Goal: Task Accomplishment & Management: Use online tool/utility

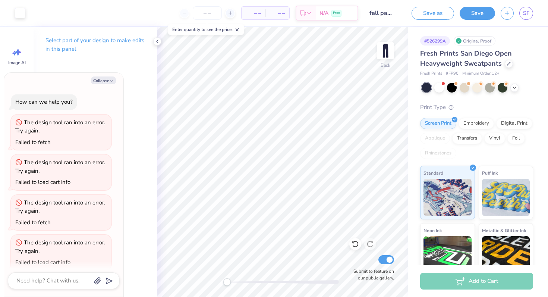
scroll to position [7, 0]
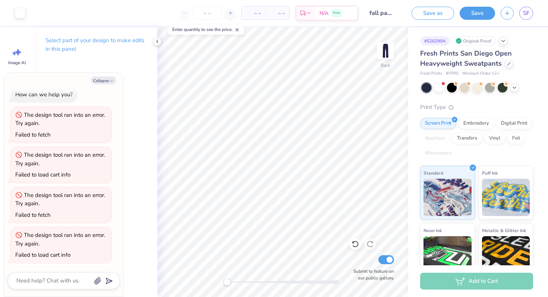
type textarea "x"
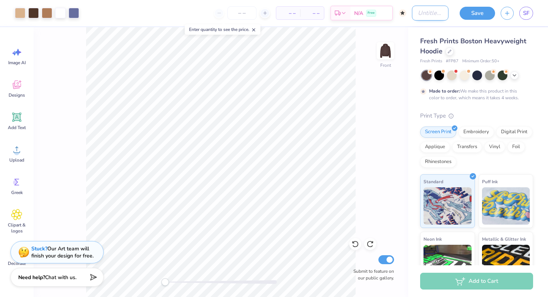
click at [414, 11] on input "Design Title" at bounding box center [430, 13] width 37 height 15
type input "fall 2025 brown"
click at [481, 12] on button "Save" at bounding box center [476, 12] width 35 height 13
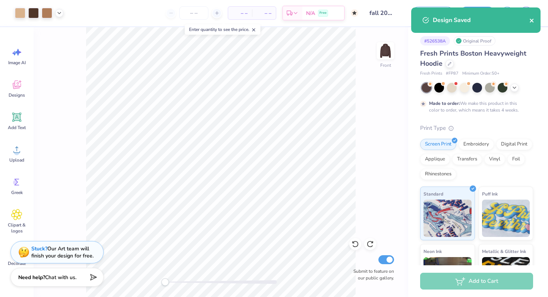
click at [532, 19] on icon "close" at bounding box center [531, 21] width 5 height 6
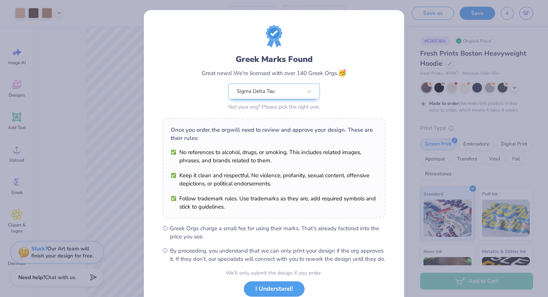
scroll to position [52, 0]
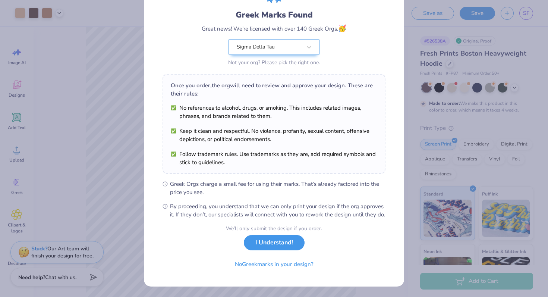
click at [268, 241] on button "I Understand!" at bounding box center [274, 242] width 61 height 15
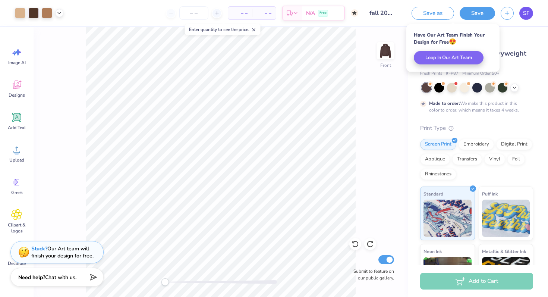
click at [530, 16] on link "SF" at bounding box center [526, 13] width 14 height 13
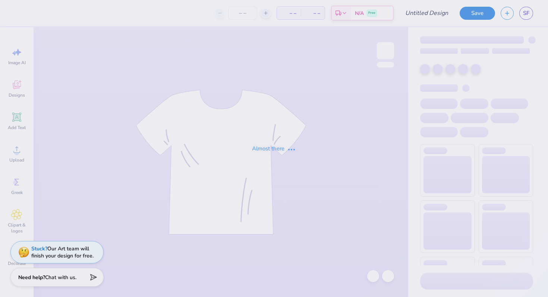
type input "fall pants 2025"
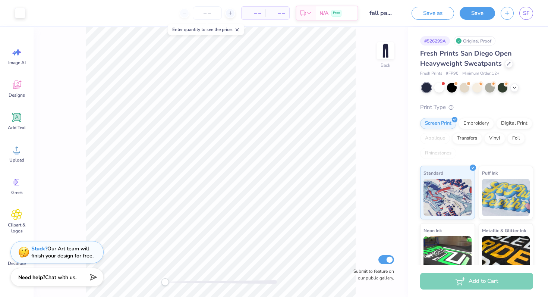
click at [388, 13] on input "fall pants 2025" at bounding box center [382, 13] width 37 height 15
drag, startPoint x: 379, startPoint y: 13, endPoint x: 446, endPoint y: 25, distance: 68.0
click at [446, 25] on div "Art colors – – Per Item – – Total Est. Delivery N/A Free Design Title fall pant…" at bounding box center [274, 13] width 548 height 26
click at [392, 16] on input "fall pants 2025" at bounding box center [382, 13] width 37 height 15
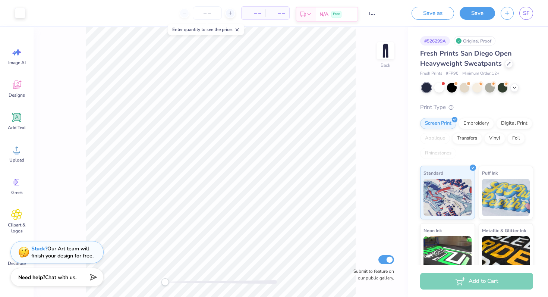
scroll to position [0, 0]
drag, startPoint x: 394, startPoint y: 15, endPoint x: 332, endPoint y: 15, distance: 61.8
click at [332, 15] on div "Art colors – – Per Item – – Total Est. Delivery N/A Free Design Title fall pant…" at bounding box center [274, 13] width 548 height 26
click at [377, 11] on input "fall pants 2025" at bounding box center [382, 13] width 37 height 15
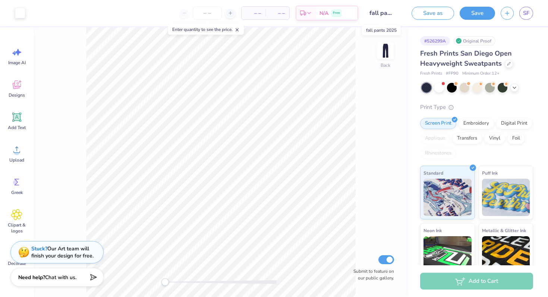
click at [386, 14] on input "fall pants 2025" at bounding box center [382, 13] width 37 height 15
click at [382, 34] on div "Back Submit to feature on our public gallery." at bounding box center [221, 161] width 374 height 269
click at [383, 4] on div "Design Title fall pants 2025" at bounding box center [382, 13] width 37 height 26
click at [383, 11] on input "fall pants 2025" at bounding box center [382, 13] width 37 height 15
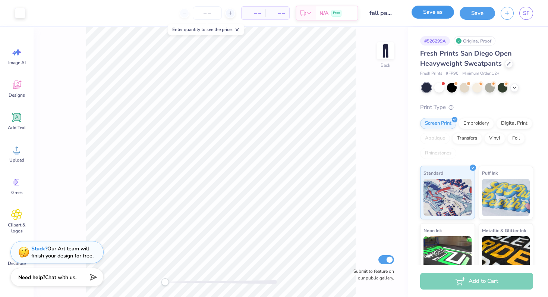
click at [429, 15] on button "Save as" at bounding box center [432, 12] width 42 height 13
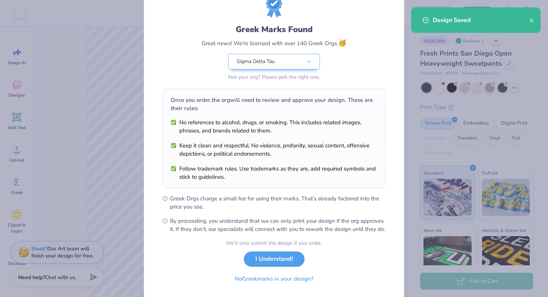
scroll to position [52, 0]
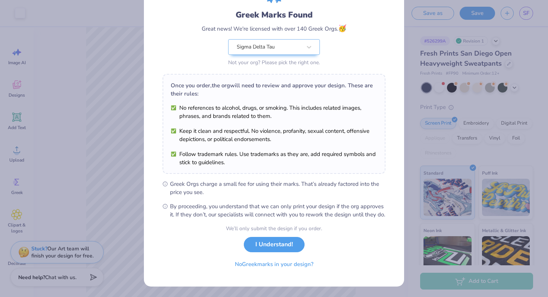
click at [258, 232] on div "We’ll only submit the design if you order. I Understand! No Greek marks in your…" at bounding box center [274, 247] width 96 height 47
click at [258, 243] on button "I Understand!" at bounding box center [274, 242] width 61 height 15
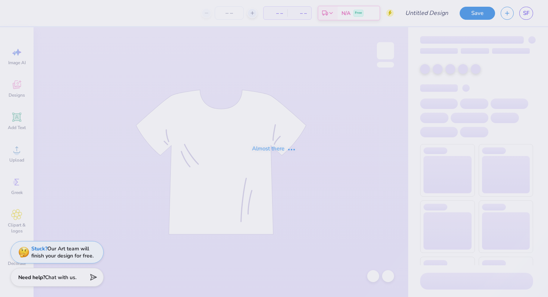
type input "fall 2025 3"
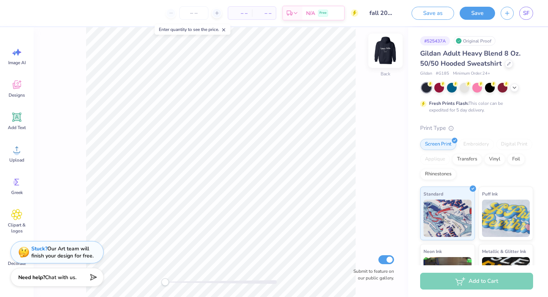
click at [382, 53] on img at bounding box center [385, 51] width 30 height 30
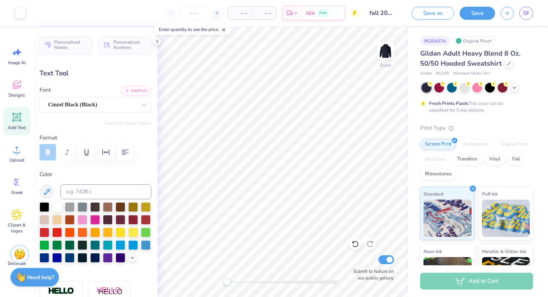
type input "3.22"
type input "0.54"
type input "12.65"
type input "12.41"
type input "2.44"
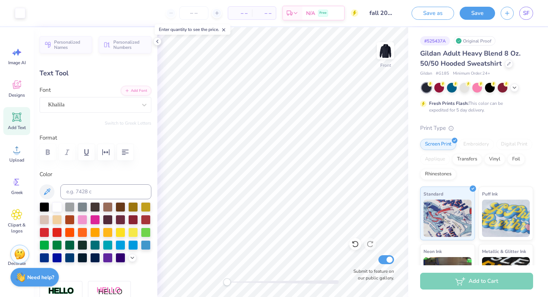
type input "7.93"
click at [158, 42] on icon at bounding box center [157, 41] width 6 height 6
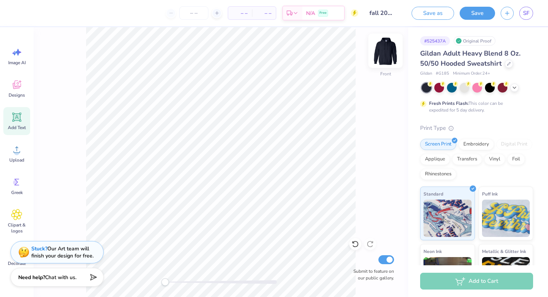
click at [380, 55] on img at bounding box center [385, 51] width 30 height 30
click at [384, 11] on input "fall 2025 3" at bounding box center [382, 13] width 37 height 15
click at [384, 13] on input "fall 2025 3" at bounding box center [382, 13] width 37 height 15
click at [519, 10] on link "SF" at bounding box center [526, 13] width 14 height 13
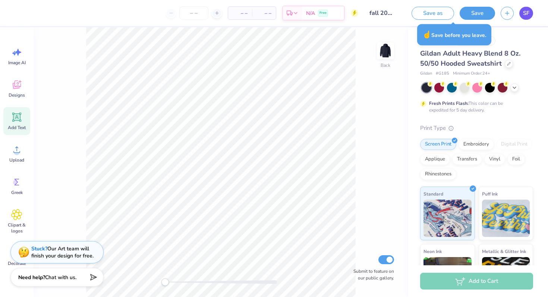
click at [526, 13] on span "SF" at bounding box center [526, 13] width 6 height 9
